Goal: Contribute content: Add original content to the website for others to see

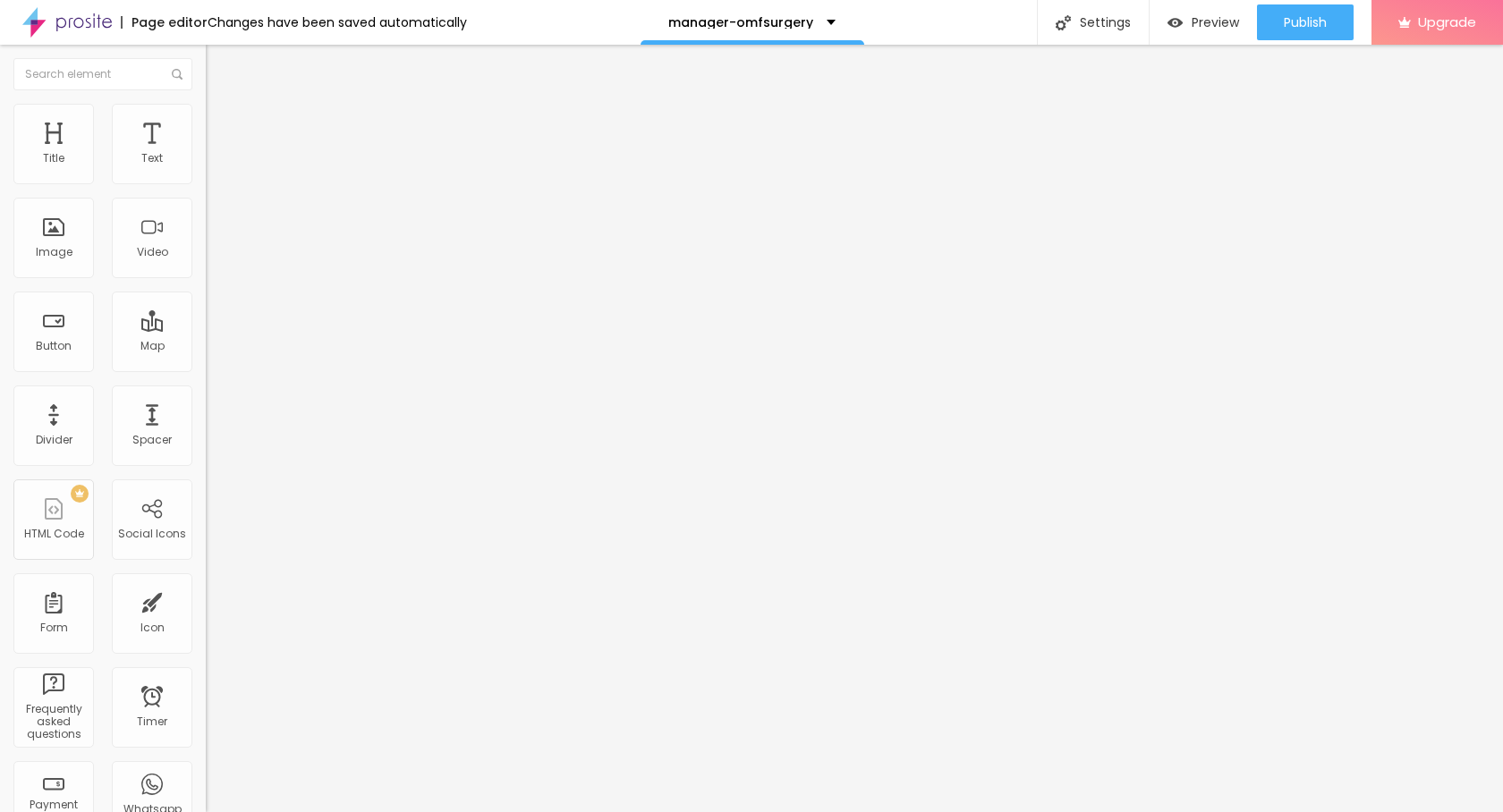
click at [206, 154] on span "Add image" at bounding box center [242, 146] width 73 height 15
click at [222, 120] on span "Style" at bounding box center [235, 116] width 26 height 15
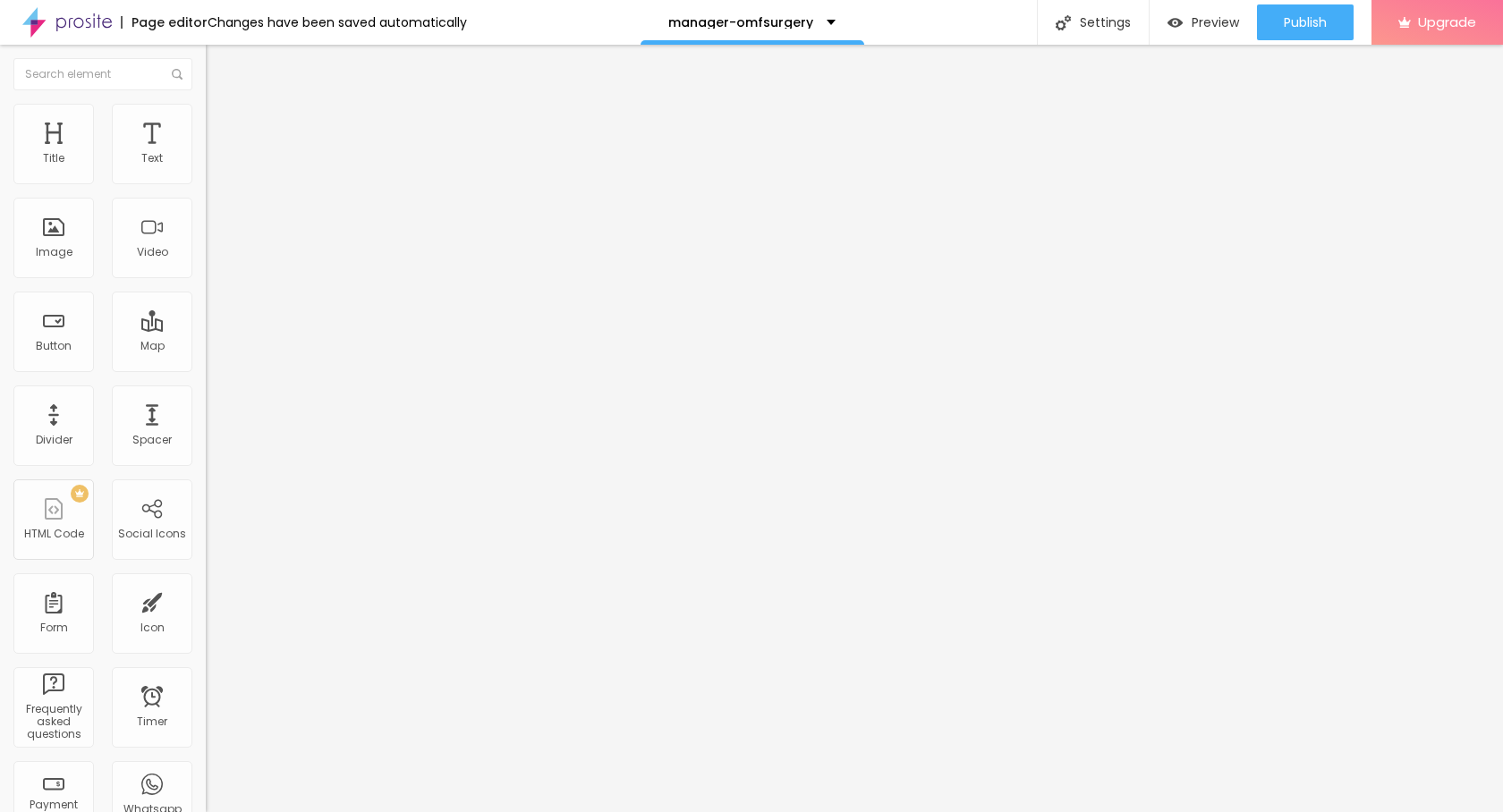
type input "85"
type input "80"
type input "60"
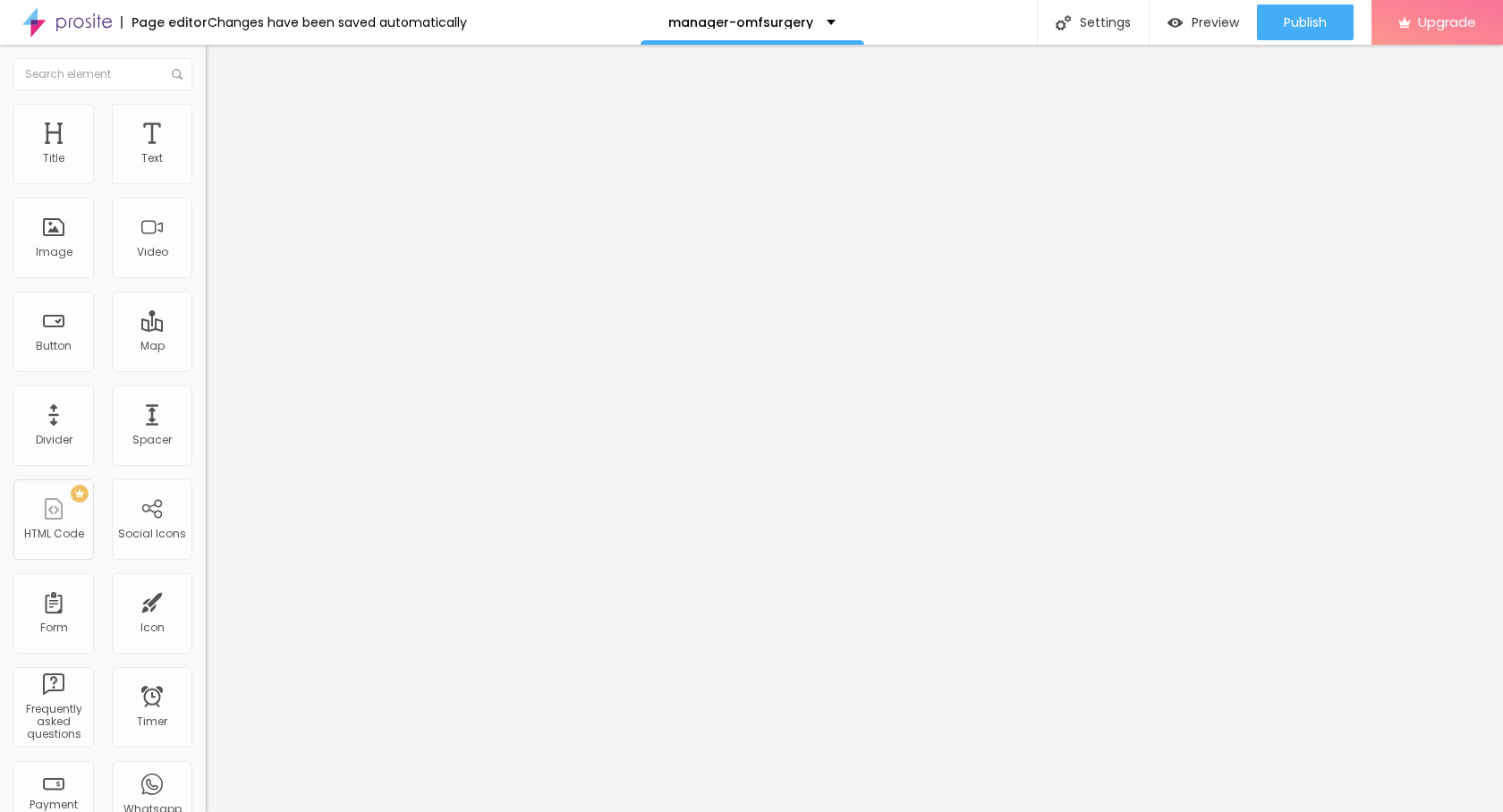
type input "60"
type input "45"
type input "40"
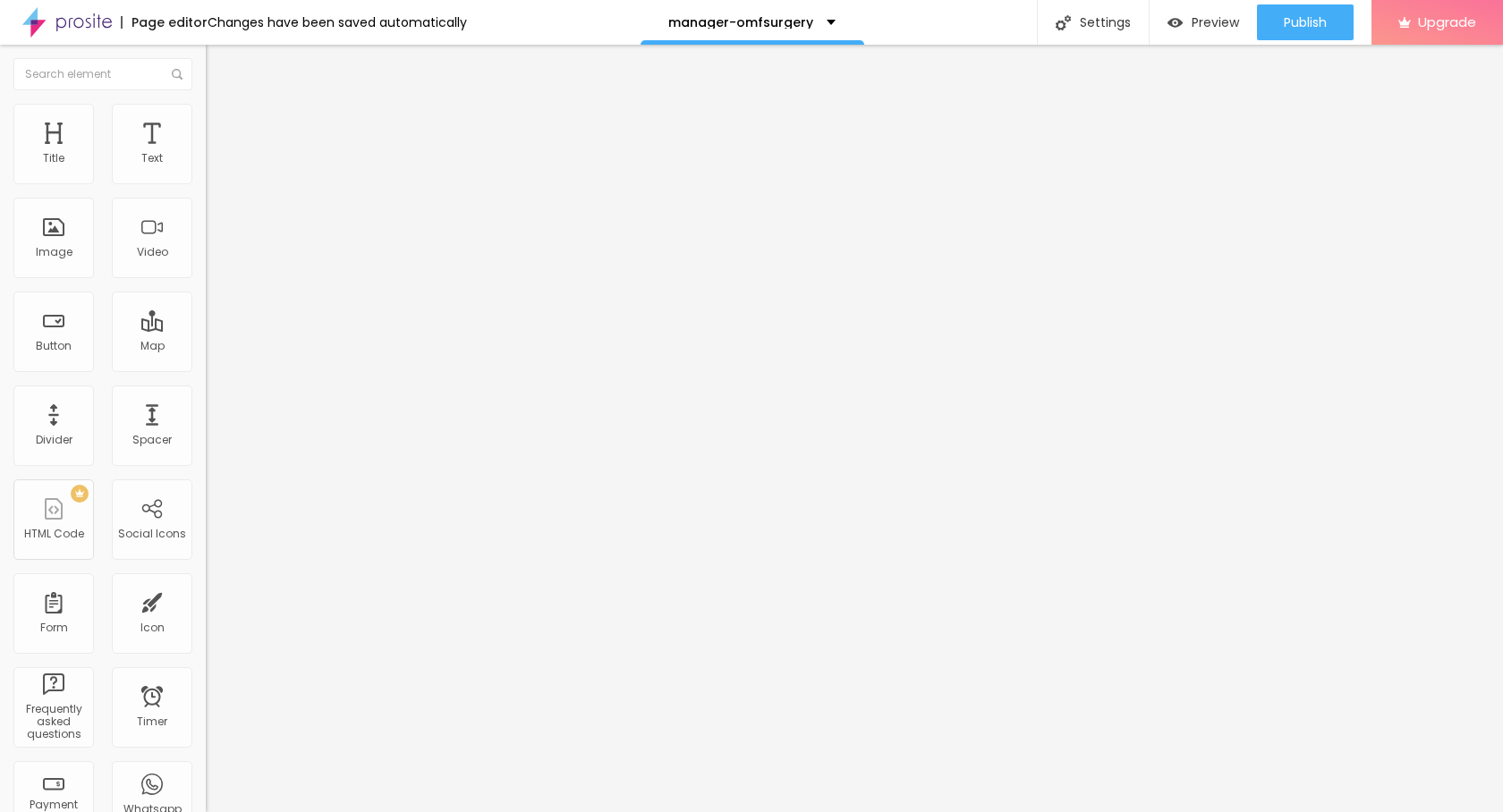
type input "35"
type input "30"
drag, startPoint x: 185, startPoint y: 191, endPoint x: 52, endPoint y: 188, distance: 133.0
type input "30"
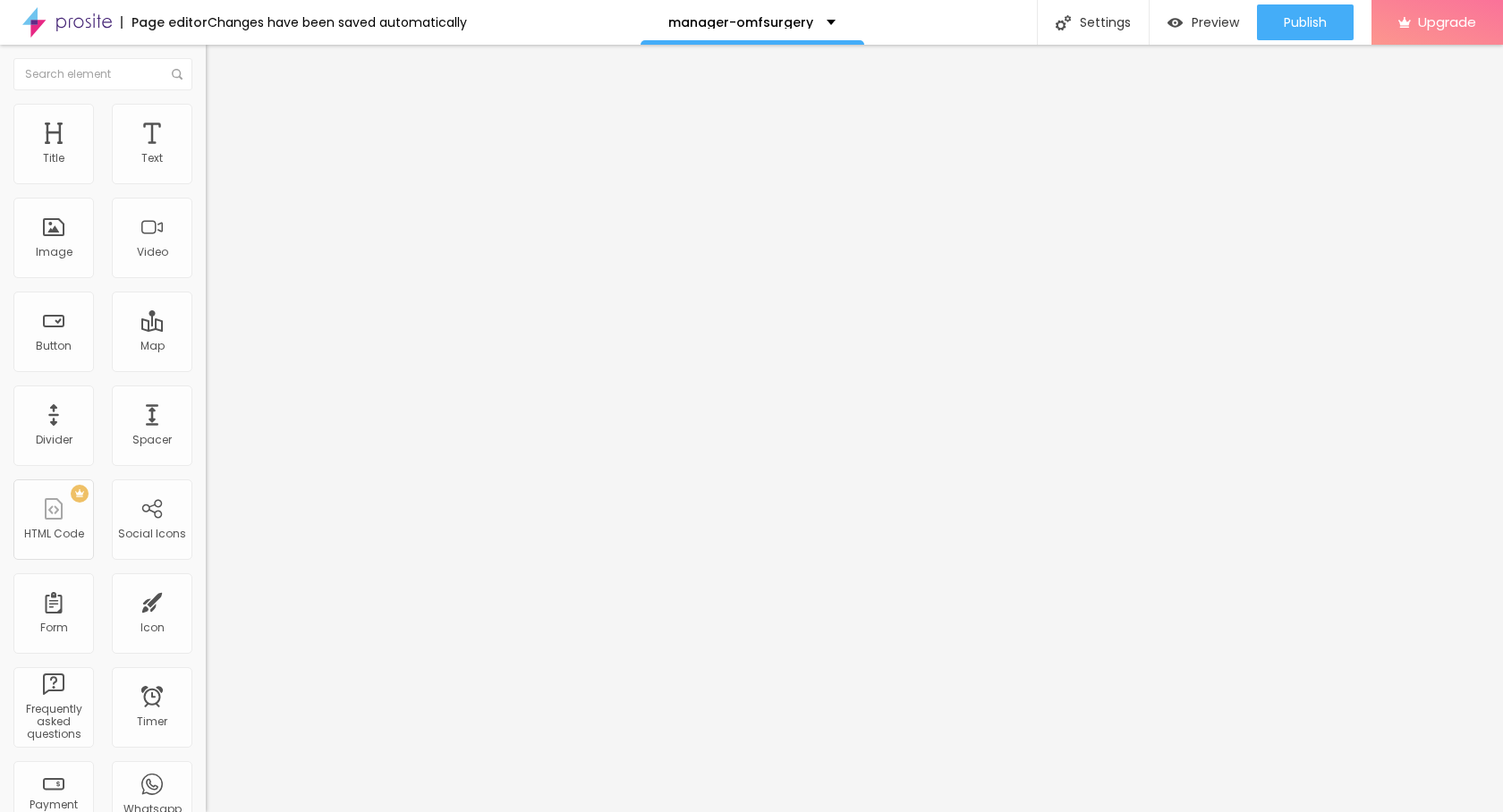
click at [206, 184] on input "range" at bounding box center [263, 175] width 115 height 14
click at [219, 67] on img "button" at bounding box center [225, 65] width 14 height 14
click at [206, 171] on button "button" at bounding box center [218, 162] width 25 height 19
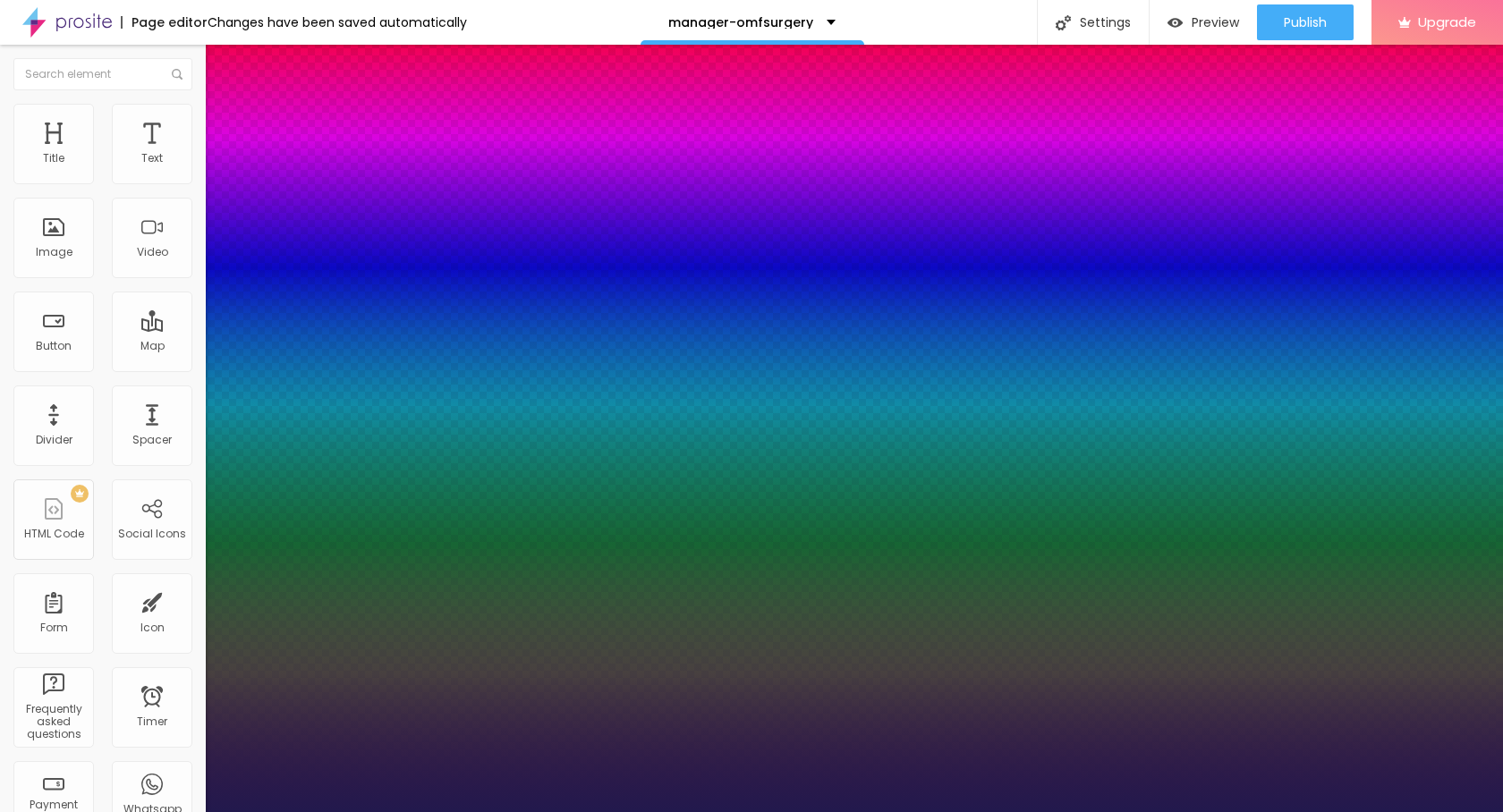
type input "1"
type input "22"
type input "1"
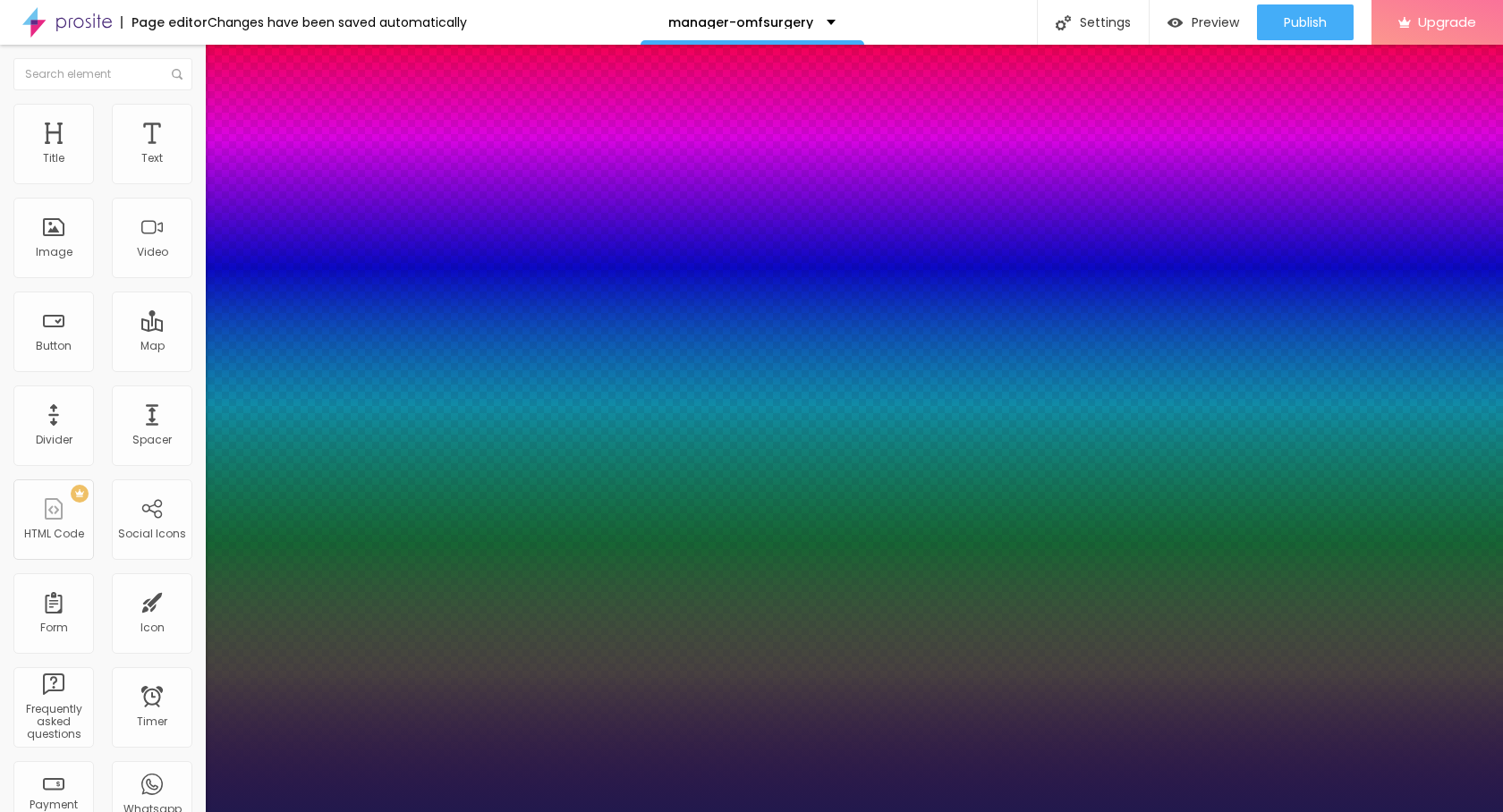
type input "22"
type input "1"
click at [15, 811] on div at bounding box center [751, 812] width 1503 height 0
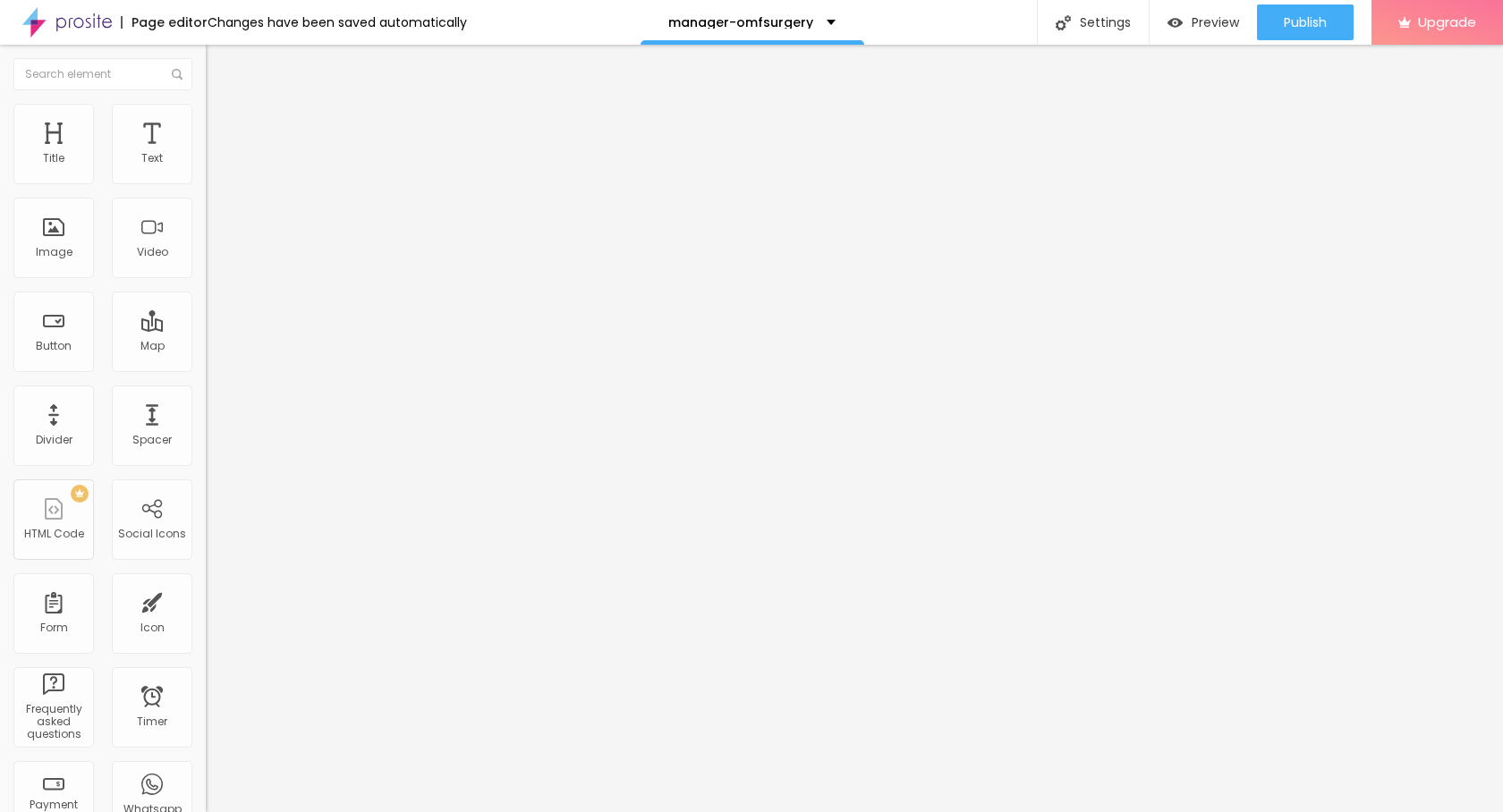
click at [219, 61] on img "button" at bounding box center [225, 65] width 14 height 14
click at [206, 168] on input "Click me" at bounding box center [313, 159] width 215 height 18
paste input "→ VIEW DOCUMENT HERE"
type input "→ VIEW DOCUMENT HERE"
click at [206, 367] on input "https://" at bounding box center [313, 359] width 215 height 18
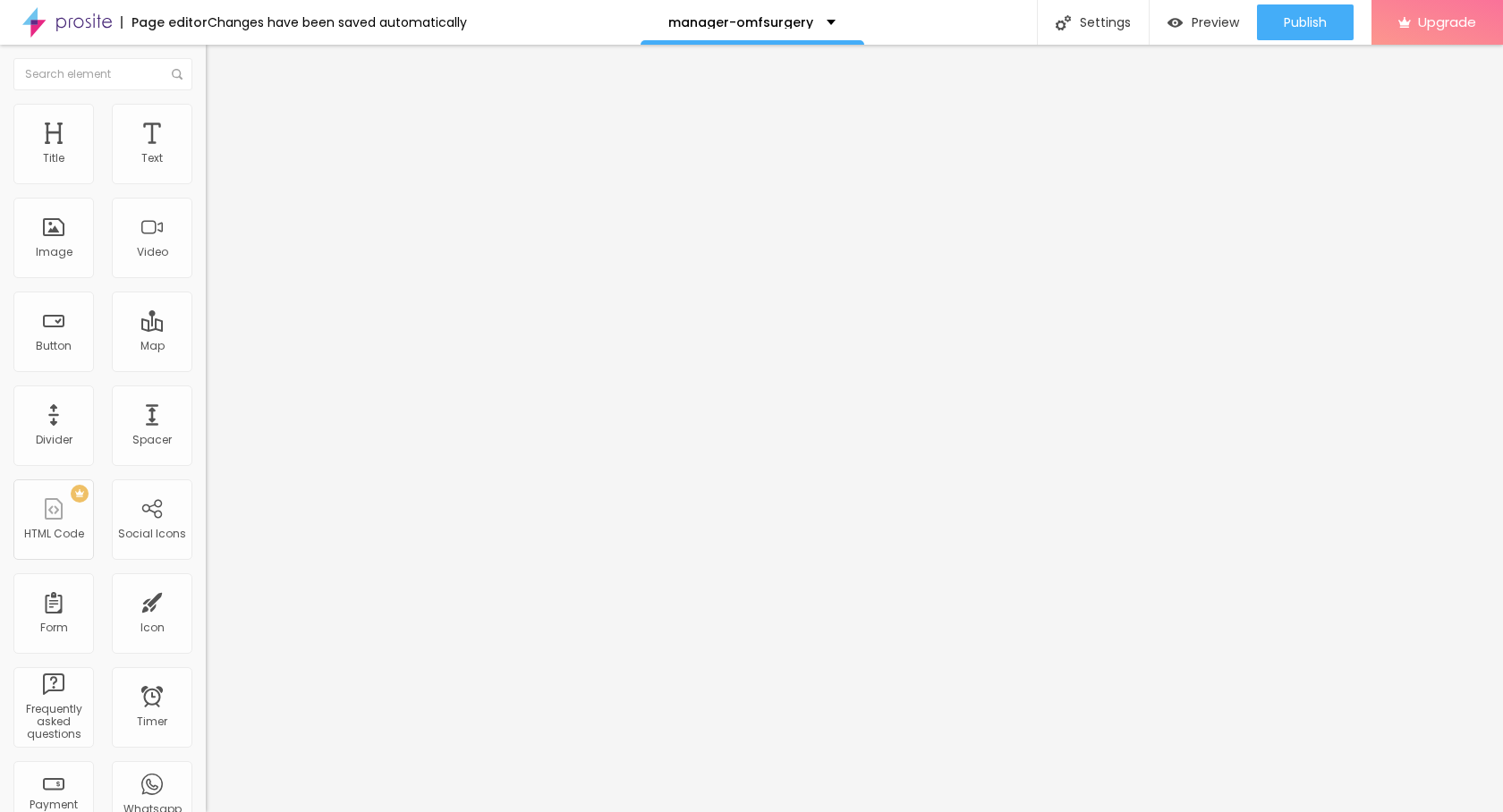
paste input "[DOMAIN_NAME][URL]"
type input "[URL][DOMAIN_NAME]"
click at [1306, 15] on span "Publish" at bounding box center [1305, 21] width 43 height 14
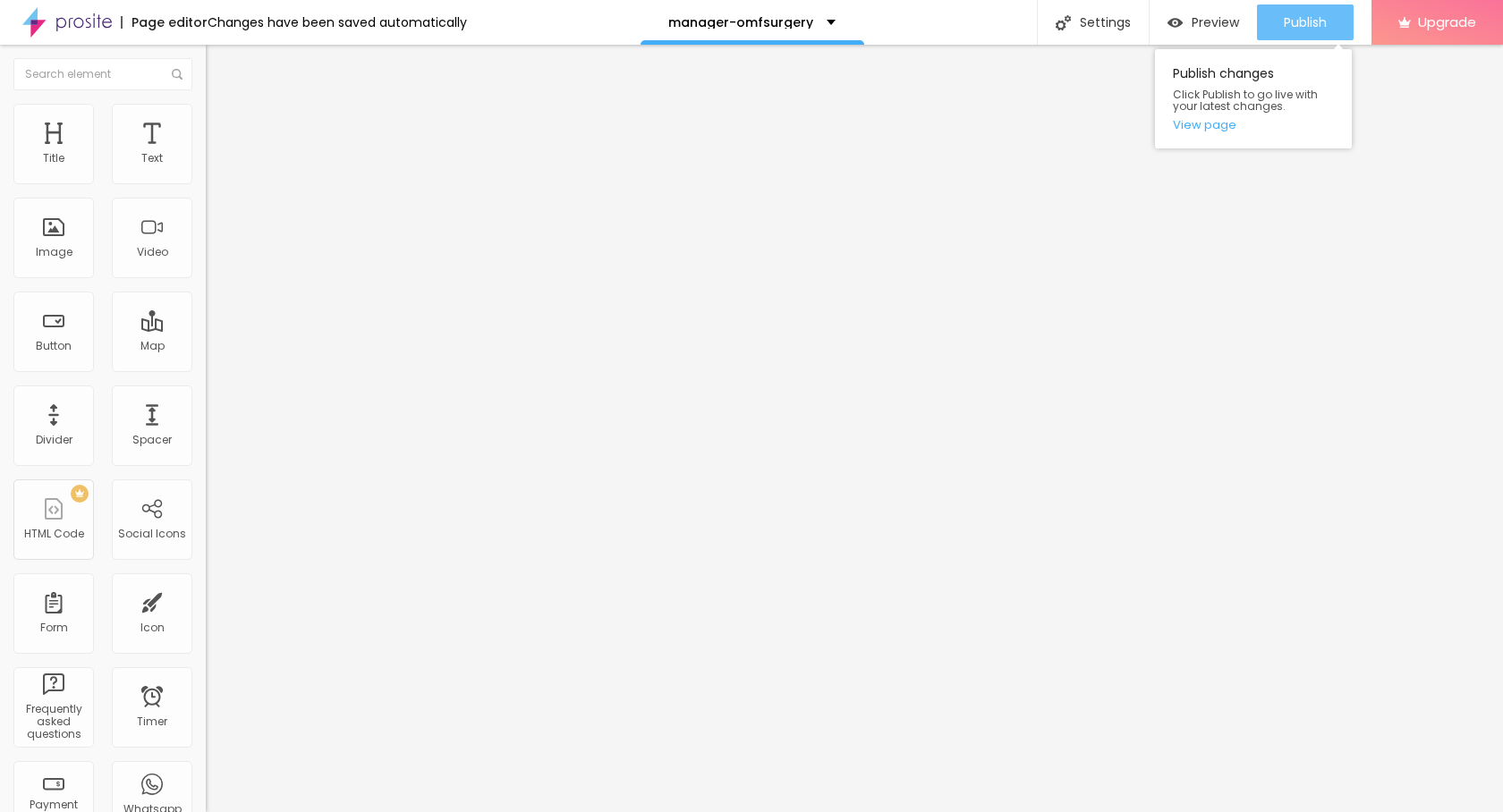
click at [1288, 34] on div "Publish" at bounding box center [1305, 22] width 43 height 36
click at [1283, 40] on div "Publish changes Click Publish to go live with your latest changes. View page" at bounding box center [1254, 94] width 197 height 108
click at [1292, 27] on span "Publish" at bounding box center [1305, 21] width 43 height 14
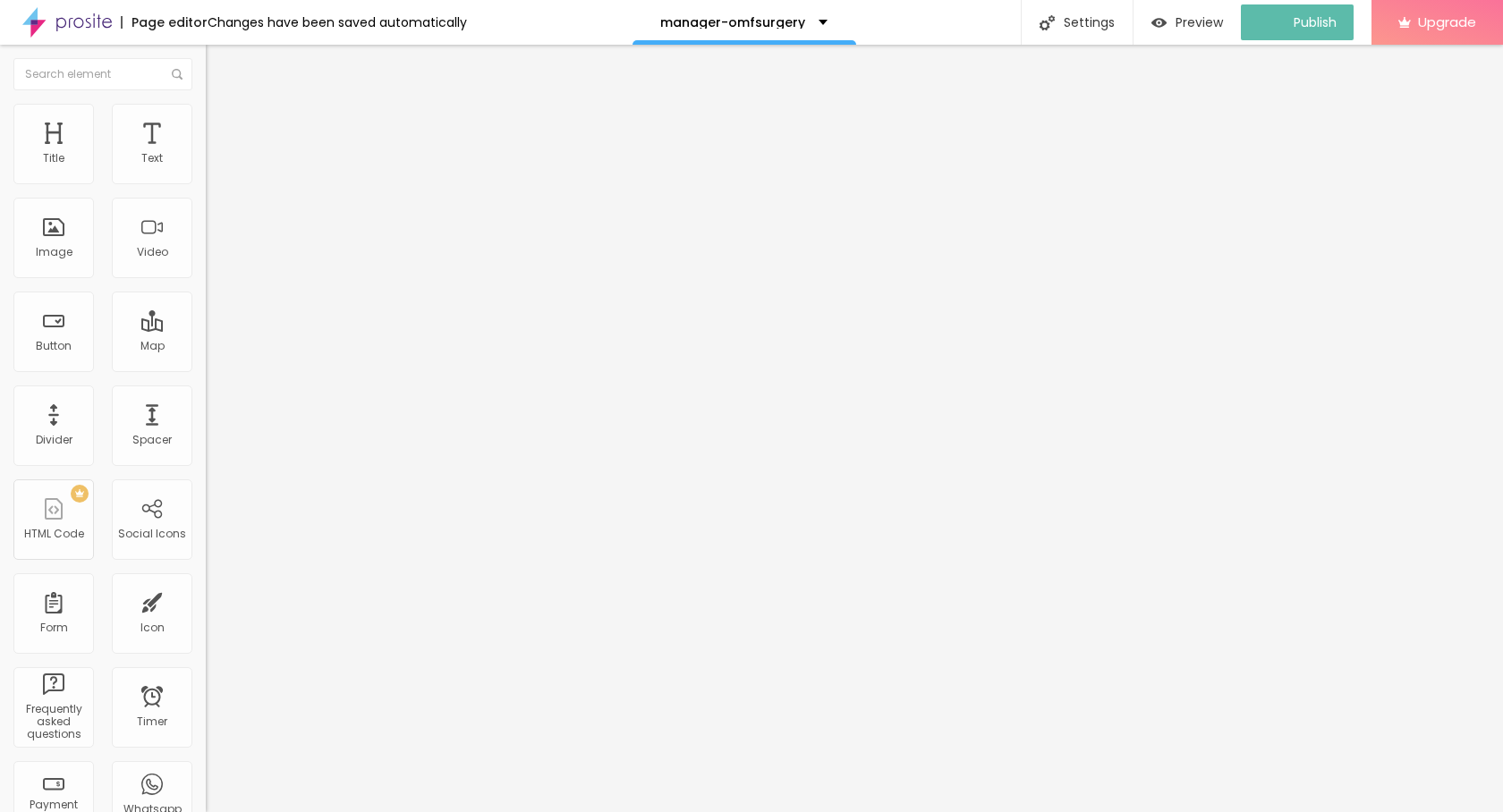
click at [219, 61] on img "button" at bounding box center [225, 65] width 14 height 14
